Goal: Contribute content: Add original content to the website for others to see

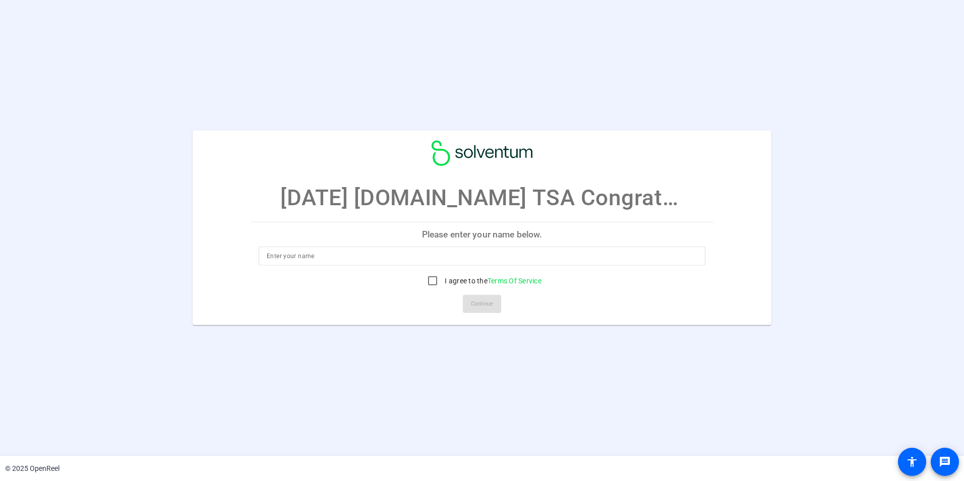
click at [473, 262] on input at bounding box center [482, 256] width 431 height 12
type input "[PERSON_NAME]"
drag, startPoint x: 492, startPoint y: 288, endPoint x: 485, endPoint y: 288, distance: 6.1
click at [492, 288] on div "I agree to the Terms Of Service" at bounding box center [481, 281] width 119 height 20
click at [456, 277] on label "I agree to the Terms Of Service" at bounding box center [492, 281] width 99 height 10
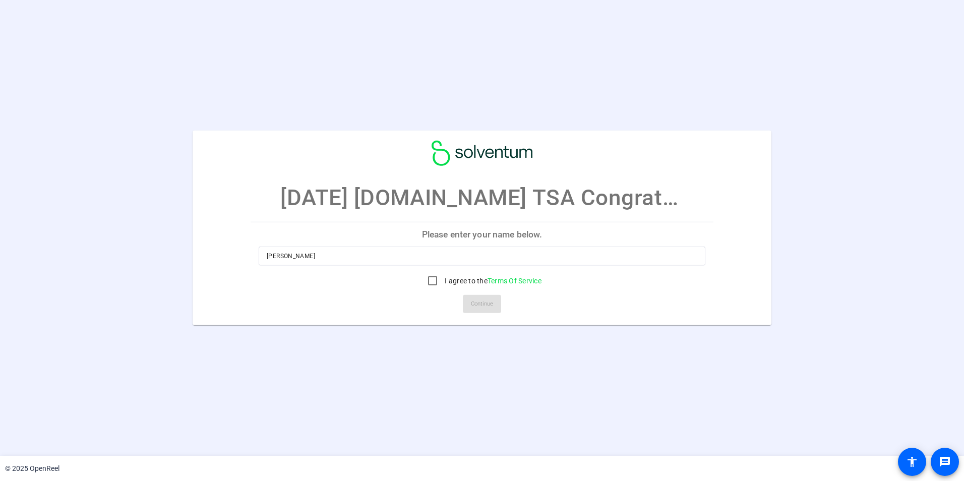
click at [443, 277] on input "I agree to the Terms Of Service" at bounding box center [432, 281] width 20 height 20
checkbox input "true"
click at [476, 304] on span "Continue" at bounding box center [482, 303] width 22 height 15
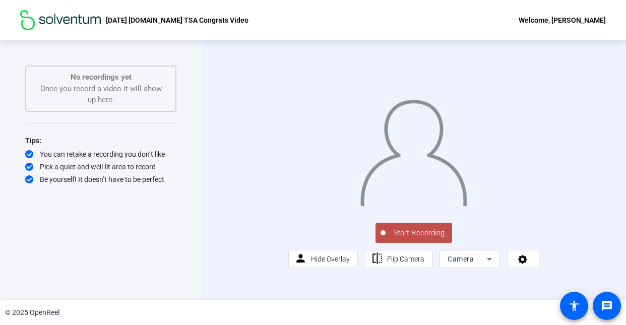
click at [403, 239] on span "Start Recording" at bounding box center [419, 233] width 67 height 12
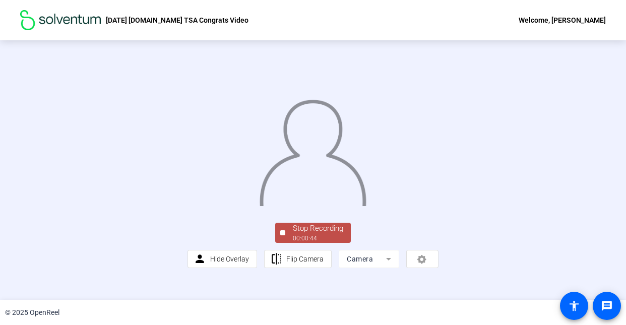
click at [434, 136] on div at bounding box center [313, 142] width 251 height 141
click at [300, 234] on div "Stop Recording" at bounding box center [318, 229] width 50 height 12
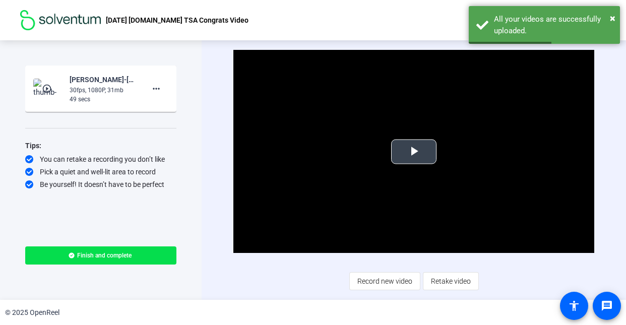
click at [414, 152] on span "Video Player" at bounding box center [414, 152] width 0 height 0
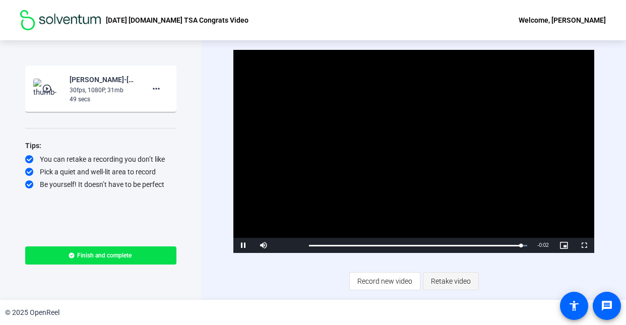
click at [441, 279] on span "Retake video" at bounding box center [451, 281] width 40 height 19
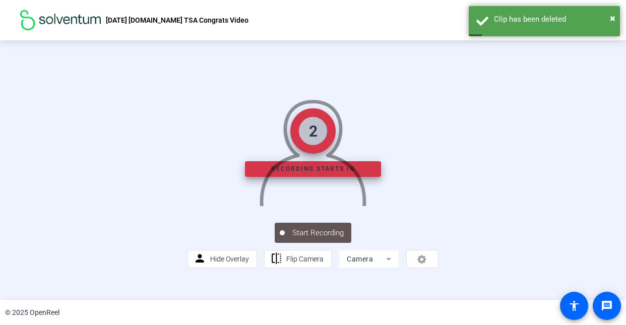
scroll to position [57, 0]
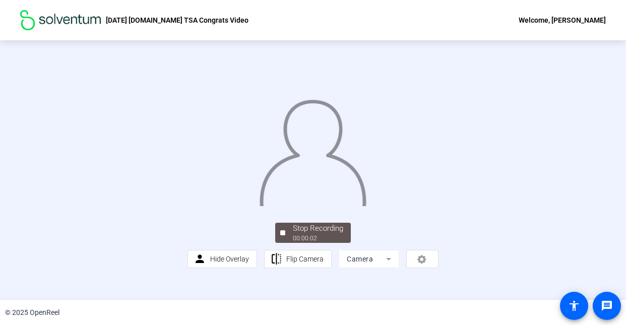
drag, startPoint x: 133, startPoint y: 89, endPoint x: 152, endPoint y: 90, distance: 19.2
click at [188, 89] on div at bounding box center [313, 142] width 251 height 141
click at [294, 243] on div "00:00:06" at bounding box center [318, 238] width 50 height 9
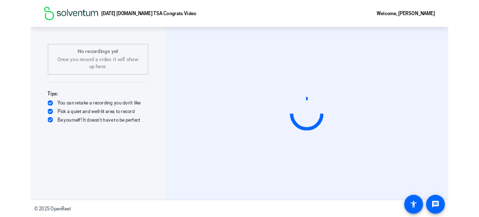
scroll to position [0, 0]
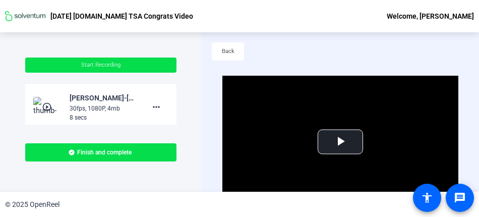
click at [132, 202] on div "© 2025 OpenReel" at bounding box center [239, 204] width 479 height 25
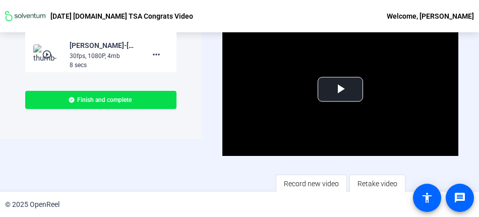
scroll to position [55, 0]
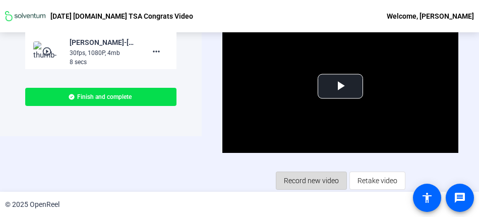
click at [303, 180] on span "Record new video" at bounding box center [311, 180] width 55 height 19
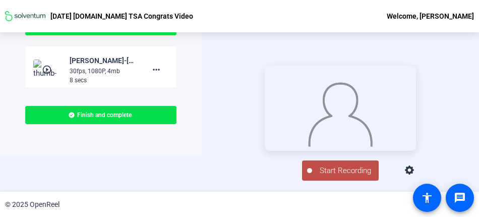
scroll to position [48, 0]
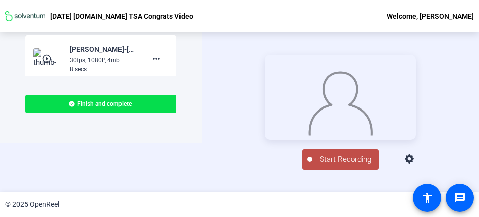
click at [336, 165] on span "Start Recording" at bounding box center [345, 160] width 67 height 12
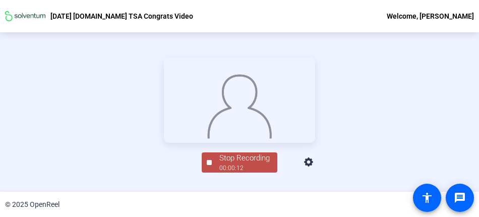
scroll to position [97, 0]
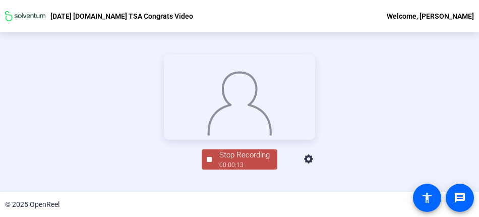
click at [219, 161] on div "Stop Recording" at bounding box center [244, 155] width 50 height 12
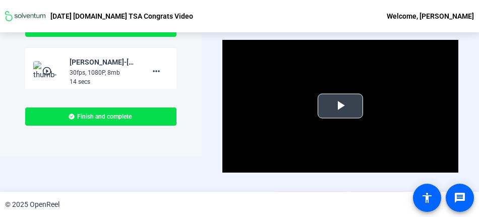
scroll to position [50, 0]
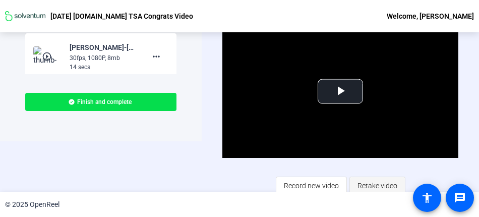
click at [360, 180] on span "Retake video" at bounding box center [377, 185] width 40 height 19
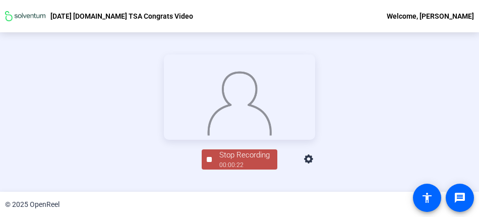
scroll to position [97, 0]
click at [248, 161] on div "Stop Recording" at bounding box center [244, 155] width 50 height 12
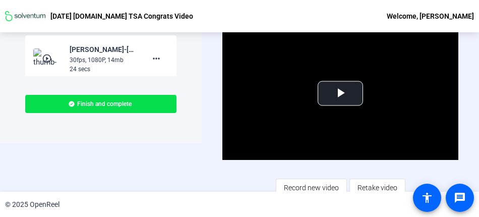
click at [223, 169] on div "Video Player is loading. Play Video Play Mute Current Time 0:00 / Duration 0:24…" at bounding box center [340, 111] width 236 height 169
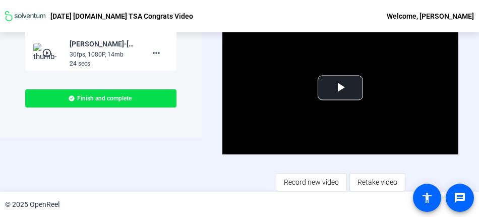
scroll to position [55, 0]
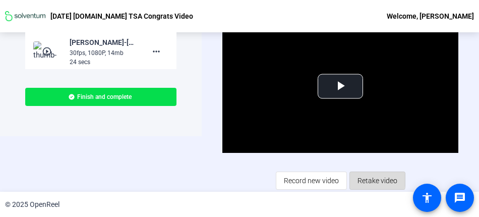
click at [360, 178] on span "Retake video" at bounding box center [377, 180] width 40 height 19
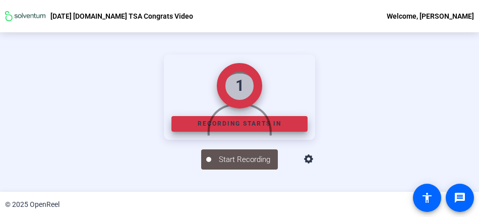
scroll to position [97, 0]
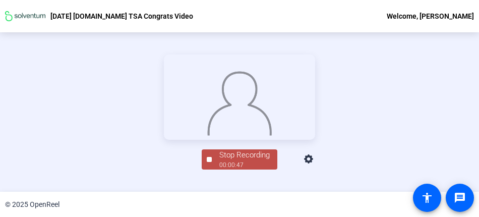
click at [222, 169] on div "00:00:47" at bounding box center [244, 164] width 50 height 9
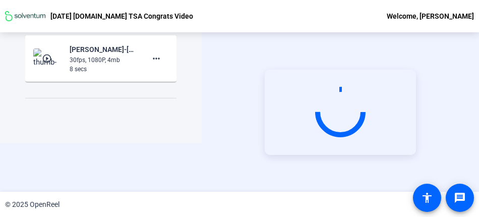
scroll to position [48, 0]
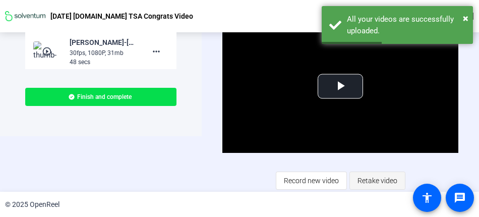
click at [365, 177] on span "Retake video" at bounding box center [377, 180] width 40 height 19
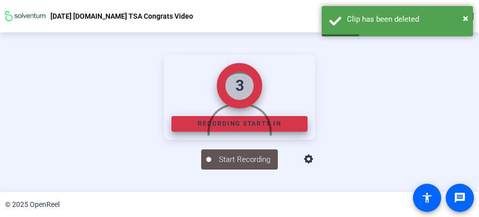
scroll to position [97, 0]
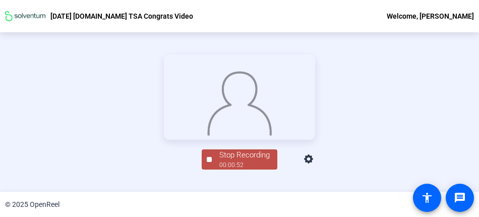
click at [246, 161] on div "Stop Recording" at bounding box center [244, 155] width 50 height 12
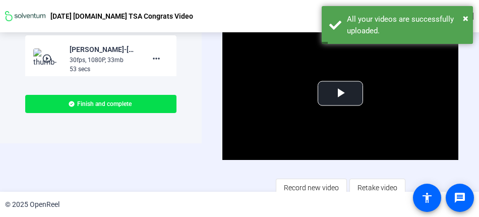
scroll to position [55, 0]
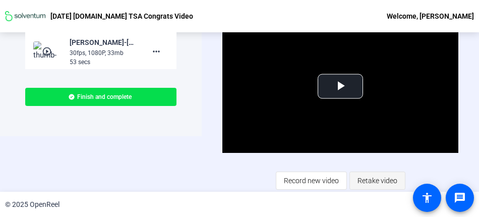
click at [367, 173] on span "Retake video" at bounding box center [377, 180] width 40 height 19
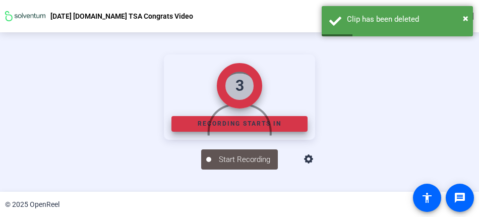
scroll to position [97, 0]
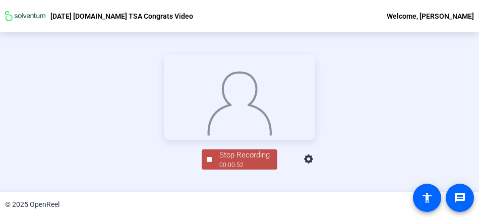
click at [229, 161] on div "Stop Recording" at bounding box center [244, 155] width 50 height 12
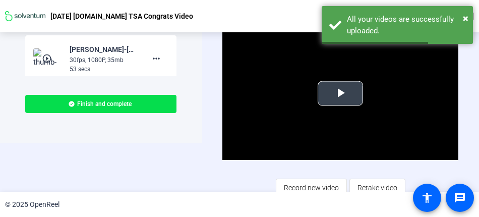
click at [340, 93] on span "Video Player" at bounding box center [340, 93] width 0 height 0
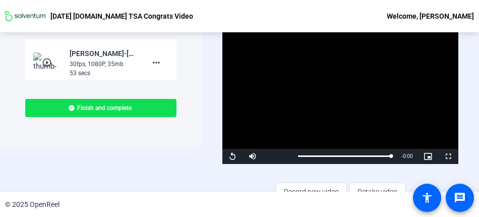
click at [131, 108] on span "Finish and complete" at bounding box center [104, 108] width 54 height 8
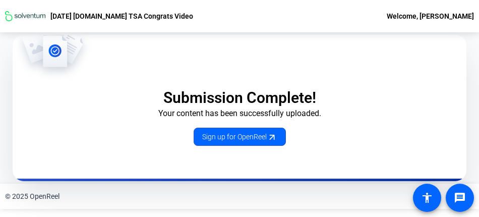
scroll to position [101, 0]
